Goal: Task Accomplishment & Management: Manage account settings

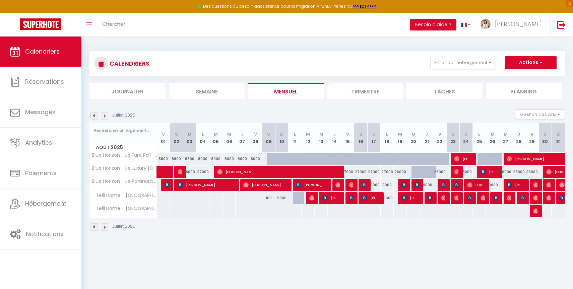
scroll to position [3, 0]
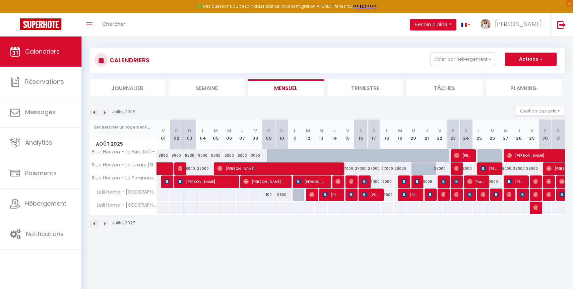
click at [104, 222] on img at bounding box center [104, 223] width 7 height 7
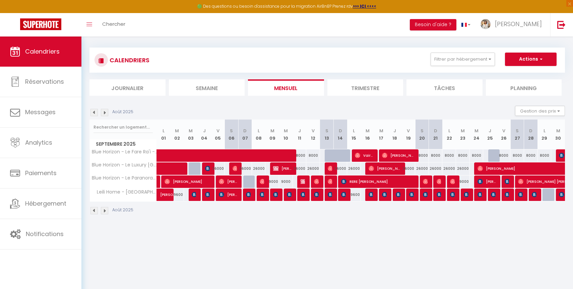
click at [94, 214] on img at bounding box center [93, 210] width 7 height 7
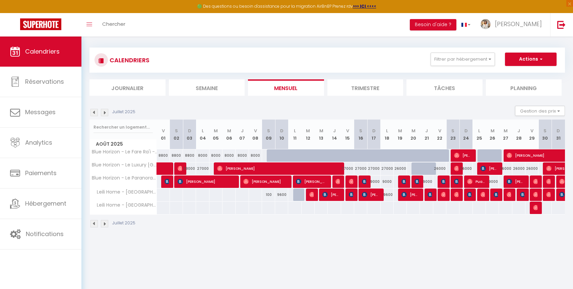
click at [102, 225] on img at bounding box center [104, 223] width 7 height 7
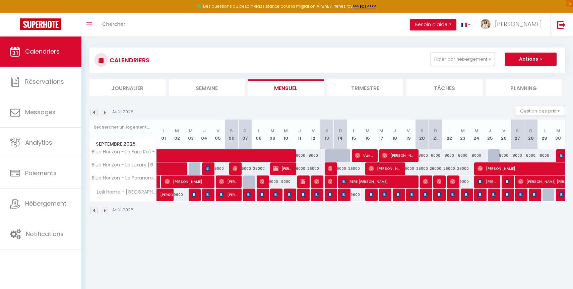
click at [108, 212] on img at bounding box center [104, 210] width 7 height 7
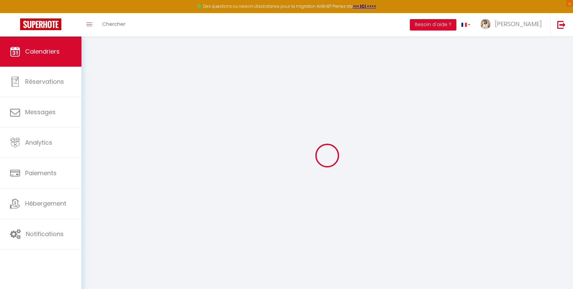
select select "KO"
select select "0"
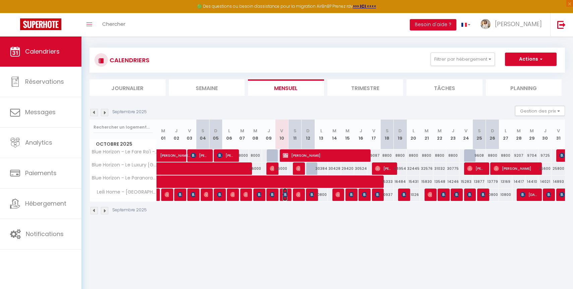
click at [286, 198] on span "[PERSON_NAME]" at bounding box center [285, 194] width 4 height 13
select select "51243"
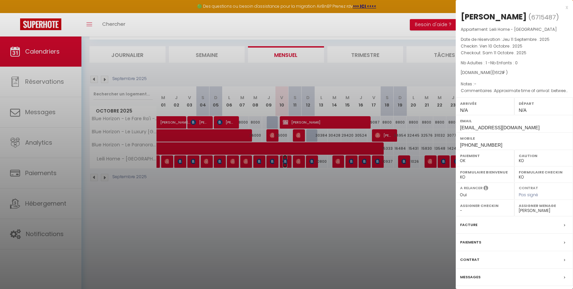
scroll to position [0, 0]
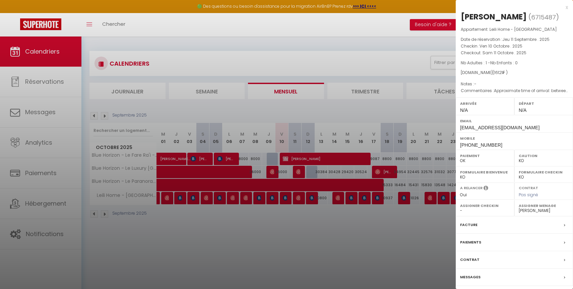
click at [314, 212] on div at bounding box center [286, 144] width 573 height 289
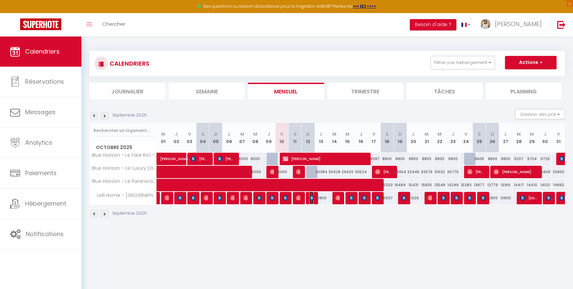
click at [310, 199] on img at bounding box center [311, 197] width 5 height 5
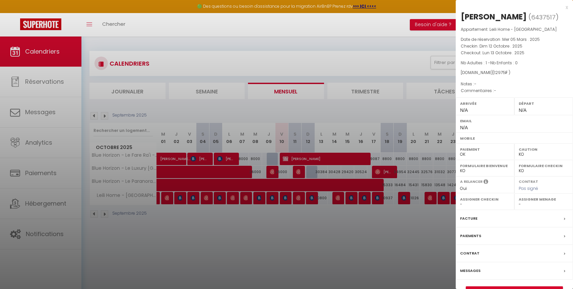
click at [299, 216] on div at bounding box center [286, 144] width 573 height 289
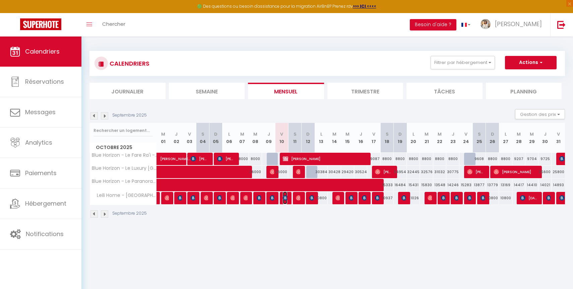
click at [283, 199] on img at bounding box center [285, 197] width 5 height 5
select select "51243"
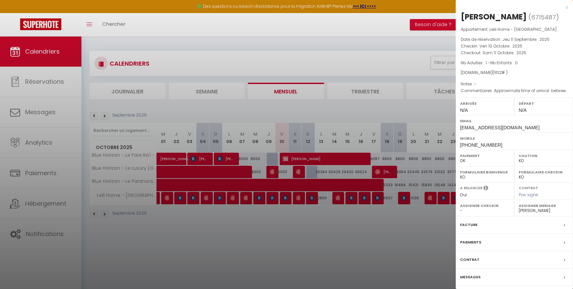
click at [291, 247] on div at bounding box center [286, 144] width 573 height 289
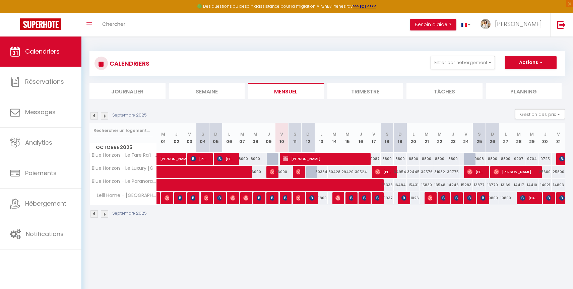
click at [282, 199] on div at bounding box center [286, 198] width 13 height 13
click at [283, 199] on img at bounding box center [285, 197] width 5 height 5
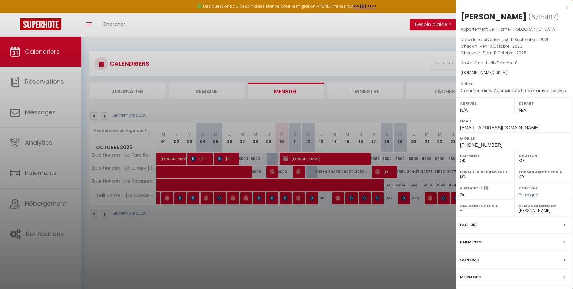
click at [310, 234] on div at bounding box center [286, 144] width 573 height 289
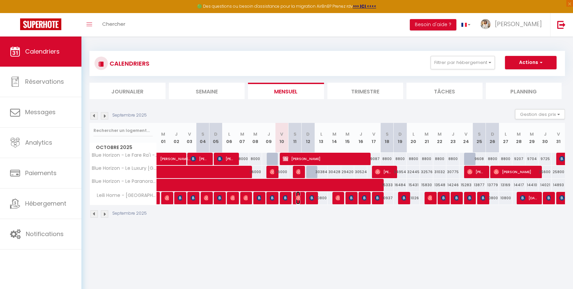
click at [300, 198] on img at bounding box center [298, 197] width 5 height 5
select select "OK"
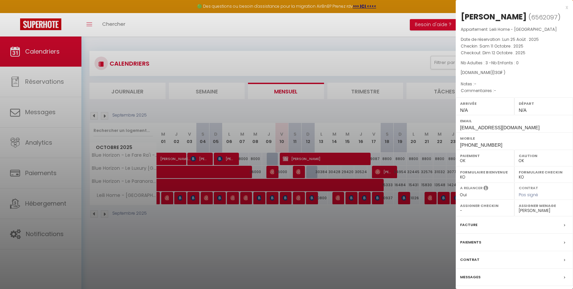
click at [309, 220] on div at bounding box center [286, 144] width 573 height 289
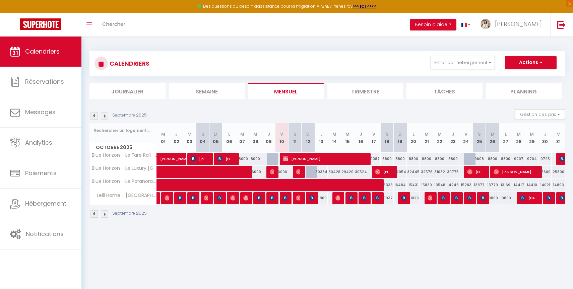
click at [317, 198] on div "10800" at bounding box center [321, 198] width 13 height 12
type input "10800"
type input "Lun 13 Octobre 2025"
type input "[DATE] Octobre 2025"
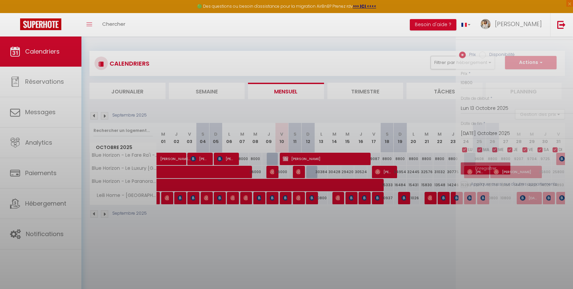
click at [316, 198] on div at bounding box center [286, 144] width 573 height 289
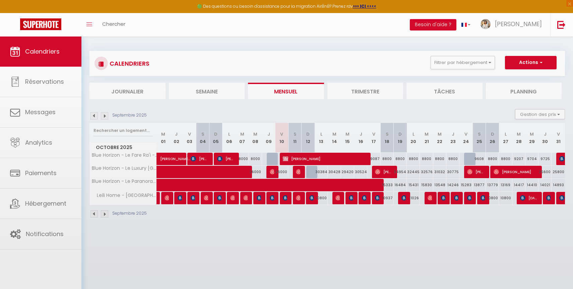
click at [310, 239] on body "🟢 Des questions ou besoin d'assistance pour la migration AirBnB? Prenez rdv >>>…" at bounding box center [286, 181] width 573 height 289
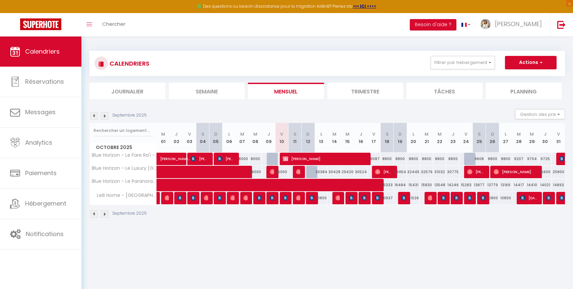
click at [101, 214] on img at bounding box center [104, 213] width 7 height 7
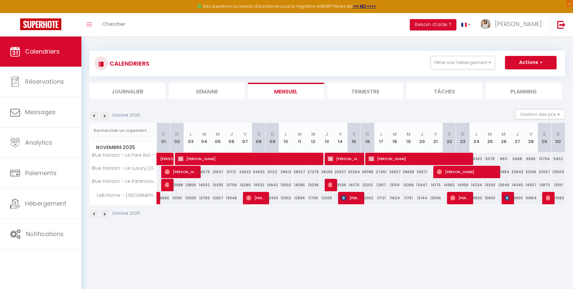
click at [97, 215] on img at bounding box center [93, 213] width 7 height 7
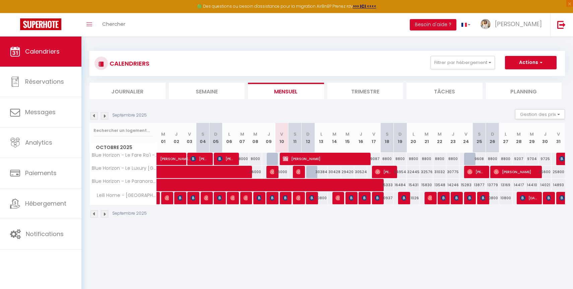
click at [104, 214] on img at bounding box center [104, 213] width 7 height 7
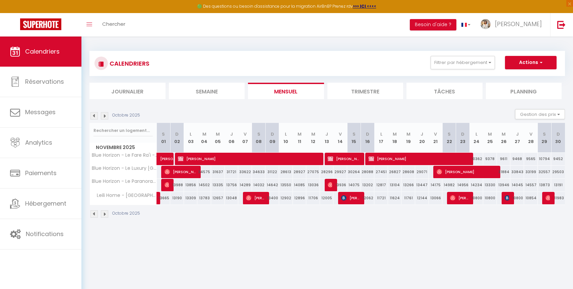
click at [95, 214] on img at bounding box center [93, 213] width 7 height 7
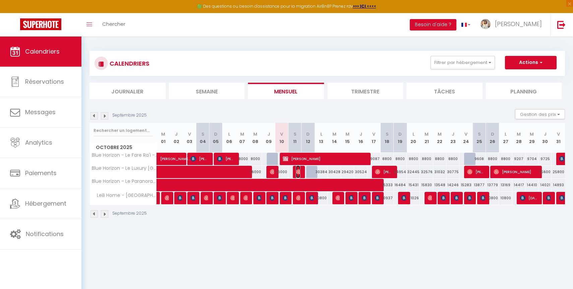
click at [297, 174] on img at bounding box center [298, 171] width 5 height 5
select select "50797"
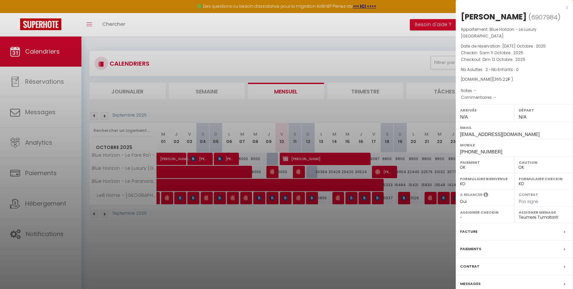
click at [362, 66] on div at bounding box center [286, 144] width 573 height 289
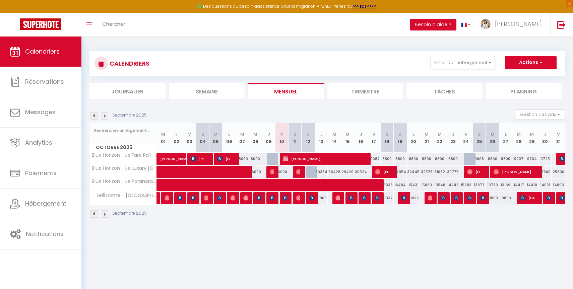
click at [301, 173] on div at bounding box center [299, 172] width 13 height 13
click at [294, 172] on div at bounding box center [299, 172] width 13 height 13
click at [297, 172] on img at bounding box center [298, 171] width 5 height 5
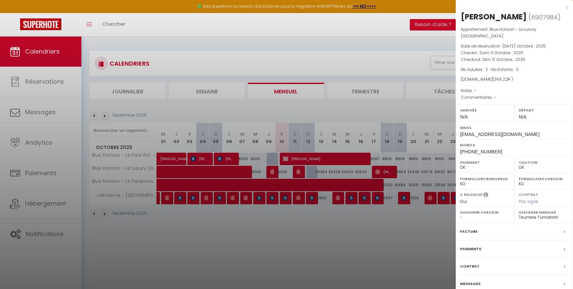
click at [307, 53] on div at bounding box center [286, 144] width 573 height 289
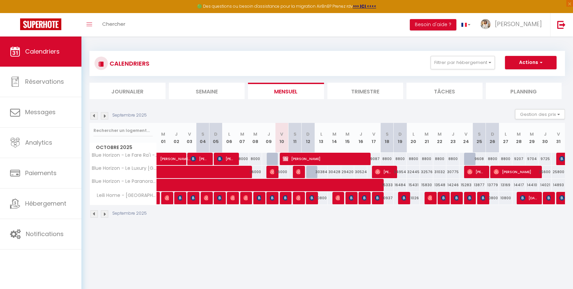
click at [288, 200] on div at bounding box center [284, 198] width 13 height 13
click at [284, 198] on img at bounding box center [285, 197] width 5 height 5
select select "KO"
select select "51243"
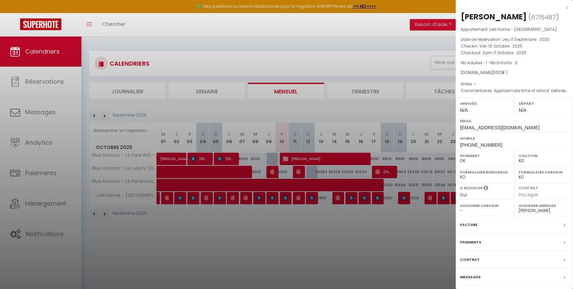
click at [294, 255] on div at bounding box center [286, 144] width 573 height 289
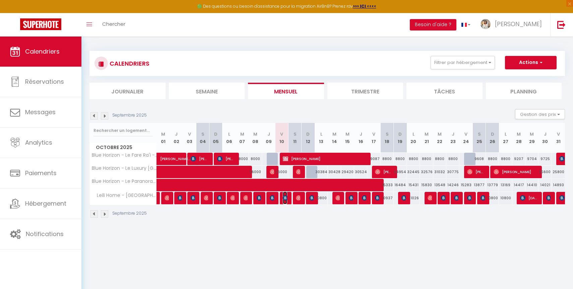
click at [287, 200] on img at bounding box center [285, 197] width 5 height 5
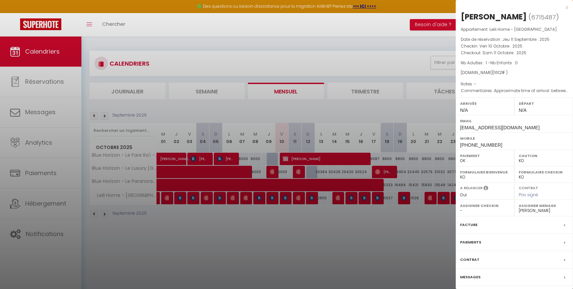
click at [273, 217] on div at bounding box center [286, 144] width 573 height 289
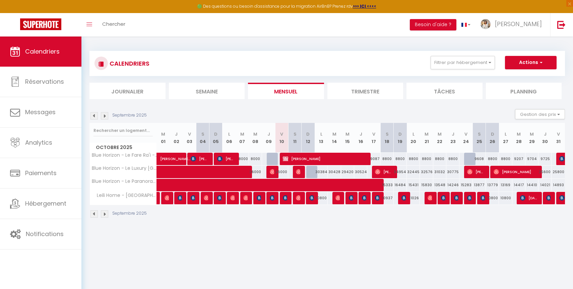
click at [274, 199] on div at bounding box center [272, 198] width 13 height 13
click at [273, 199] on img at bounding box center [272, 197] width 5 height 5
select select
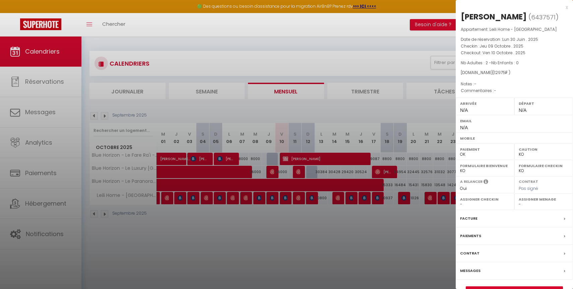
click at [280, 213] on div at bounding box center [286, 144] width 573 height 289
